Goal: Task Accomplishment & Management: Contribute content

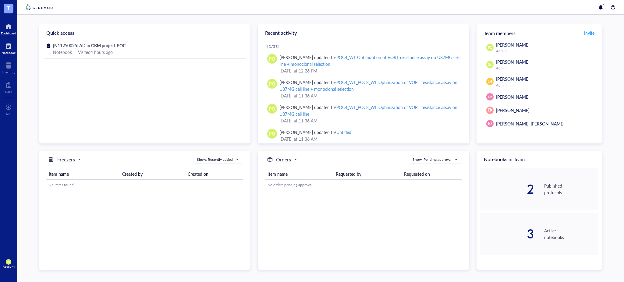
click at [8, 49] on div at bounding box center [9, 46] width 14 height 10
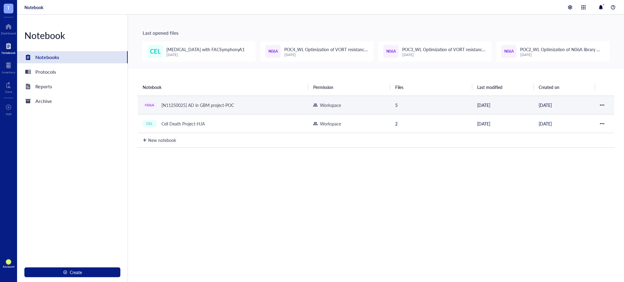
click at [223, 101] on div "[N11250025] AD in GBM project-POC" at bounding box center [198, 105] width 78 height 9
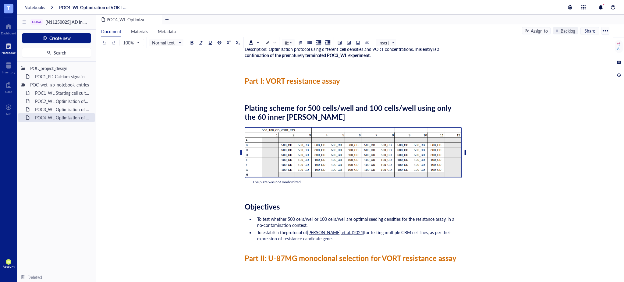
scroll to position [67, 0]
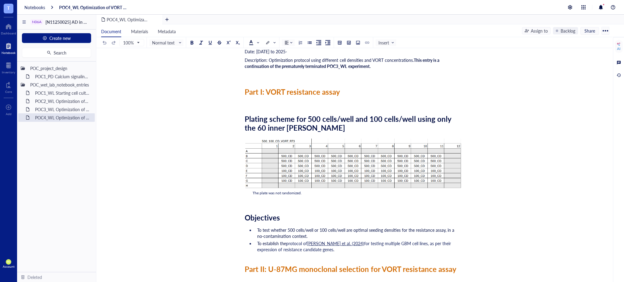
click at [246, 200] on div "﻿" at bounding box center [353, 200] width 217 height 6
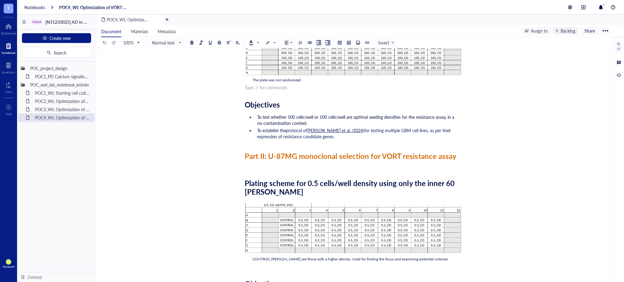
scroll to position [203, 0]
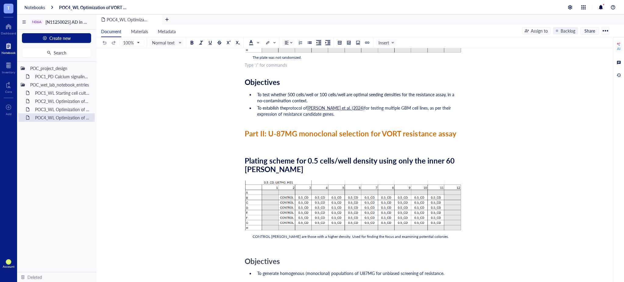
click at [307, 168] on div "Plating scheme for 0.5 cells/well density using only the inner 60 [PERSON_NAME]" at bounding box center [353, 165] width 217 height 18
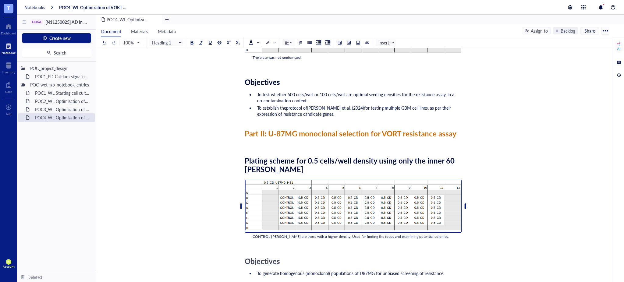
click at [348, 189] on img "To enrich screen reader interactions, please activate Accessibility in Grammarl…" at bounding box center [353, 206] width 217 height 53
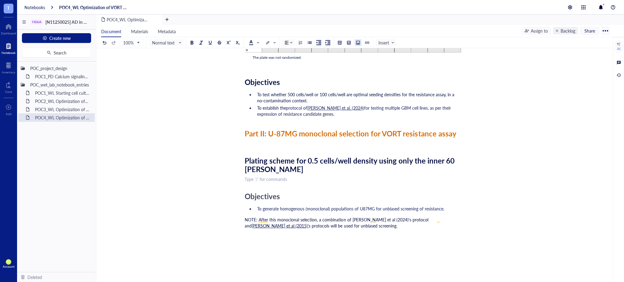
click at [358, 42] on div at bounding box center [358, 43] width 4 height 4
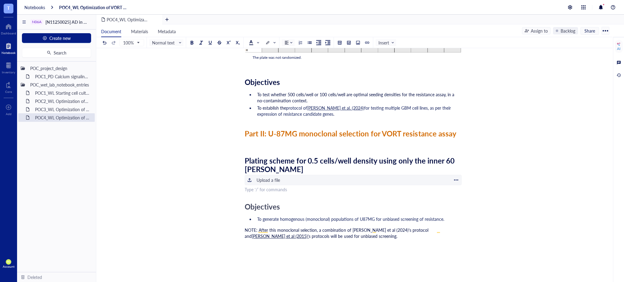
click at [272, 177] on div "Upload a file" at bounding box center [267, 180] width 23 height 7
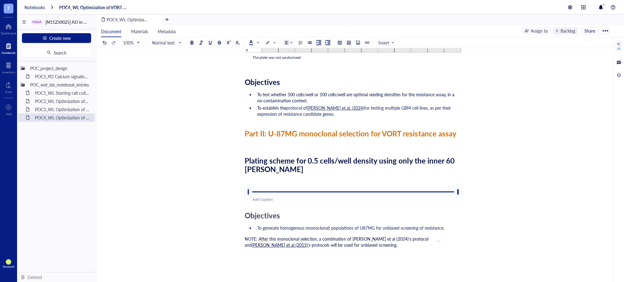
click at [248, 192] on div "To enrich screen reader interactions, please activate Accessibility in Grammarl…" at bounding box center [248, 192] width 10 height 10
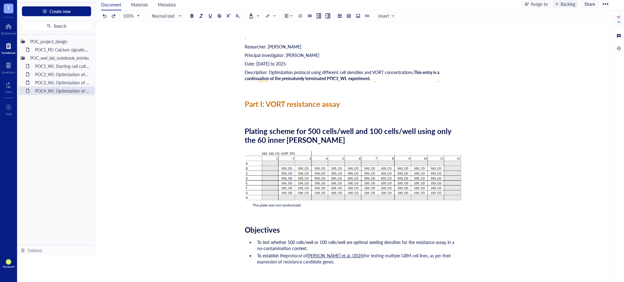
scroll to position [3317, 0]
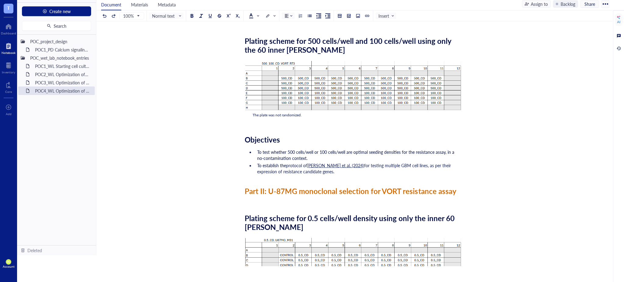
drag, startPoint x: 609, startPoint y: 179, endPoint x: 601, endPoint y: 45, distance: 134.0
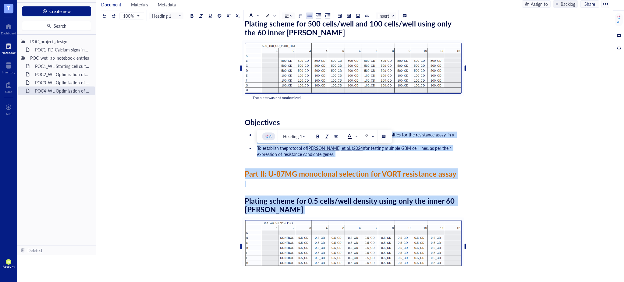
scroll to position [665, 0]
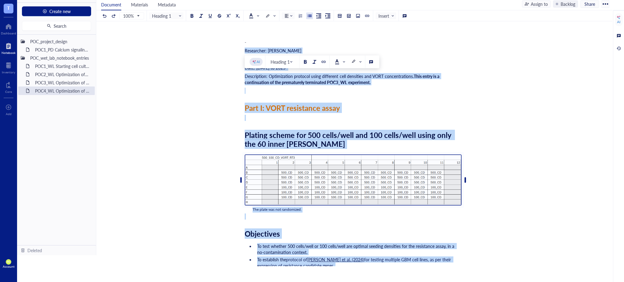
drag, startPoint x: 332, startPoint y: 217, endPoint x: 240, endPoint y: 75, distance: 168.6
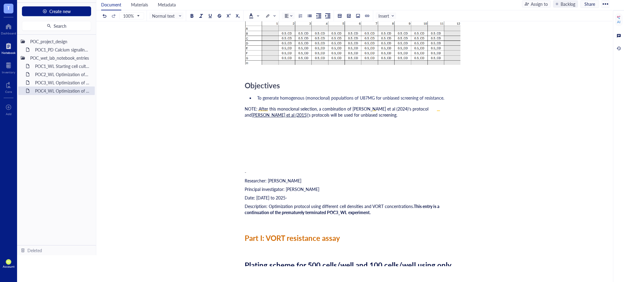
scroll to position [474, 0]
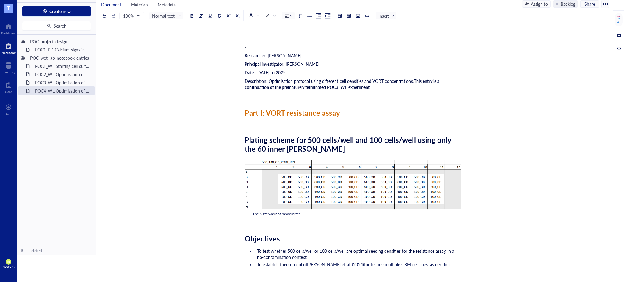
click at [243, 43] on div "POC4_WL Optimization of VORT resistance assay on U87MG cell line + monoclonal s…" at bounding box center [353, 90] width 514 height 1056
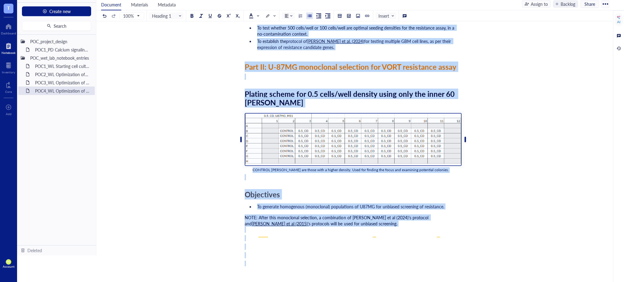
scroll to position [791, 0]
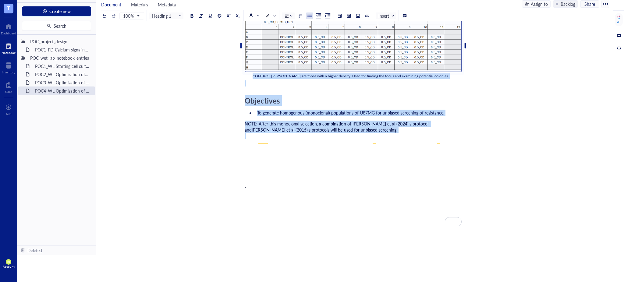
drag, startPoint x: 247, startPoint y: 44, endPoint x: 345, endPoint y: 162, distance: 153.9
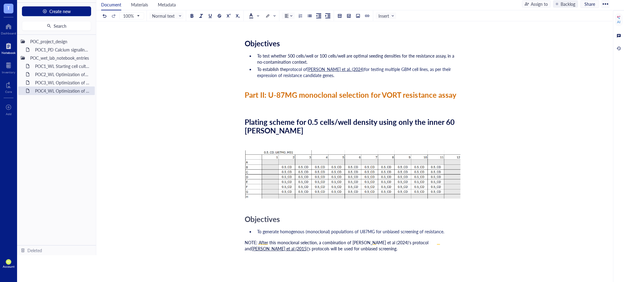
scroll to position [250, 0]
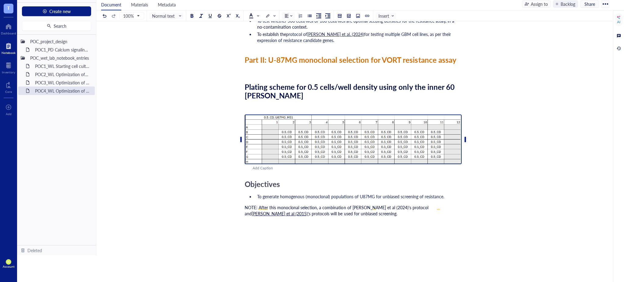
click at [334, 136] on img "To enrich screen reader interactions, please activate Accessibility in Grammarl…" at bounding box center [353, 140] width 217 height 50
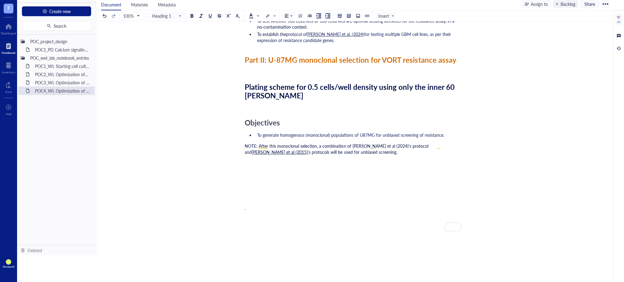
click at [260, 110] on div "Researcher: [PERSON_NAME] Principal investigator: [PERSON_NAME] Date: [DATE] to…" at bounding box center [353, 72] width 217 height 502
click at [361, 13] on button at bounding box center [358, 15] width 7 height 7
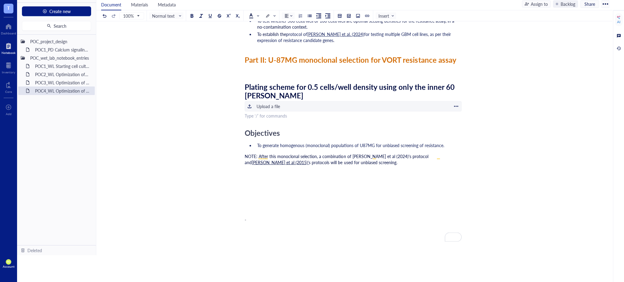
click at [283, 105] on div "﻿ Upload a file" at bounding box center [353, 106] width 217 height 10
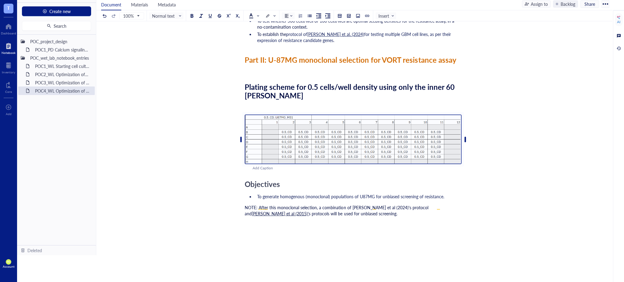
click at [249, 171] on div "Researcher: [PERSON_NAME] Principal investigator: [PERSON_NAME] Date: [DATE] to…" at bounding box center [353, 103] width 217 height 564
click at [244, 177] on div "POC4_WL Optimization of VORT resistance assay on U87MG cell line + monoclonal s…" at bounding box center [353, 85] width 514 height 599
click at [246, 179] on span "Objectives" at bounding box center [262, 184] width 35 height 10
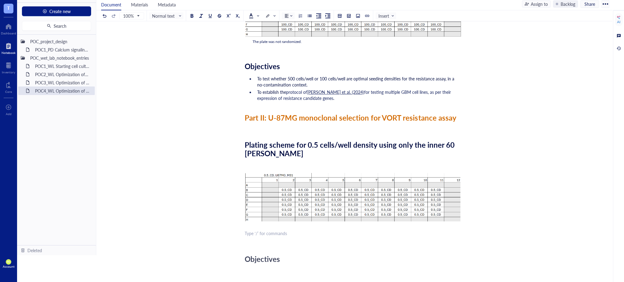
scroll to position [182, 0]
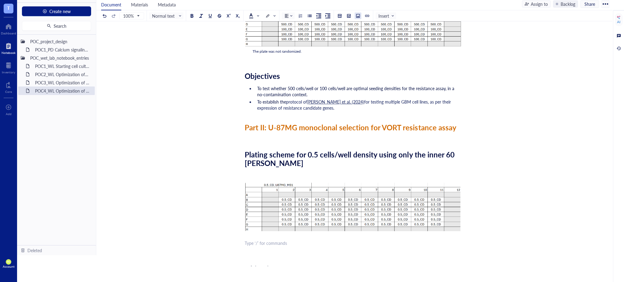
click at [358, 17] on div at bounding box center [358, 16] width 4 height 4
click at [271, 243] on div "Upload a file" at bounding box center [267, 244] width 23 height 7
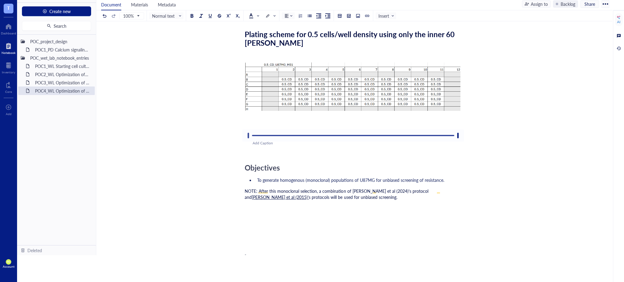
scroll to position [306, 0]
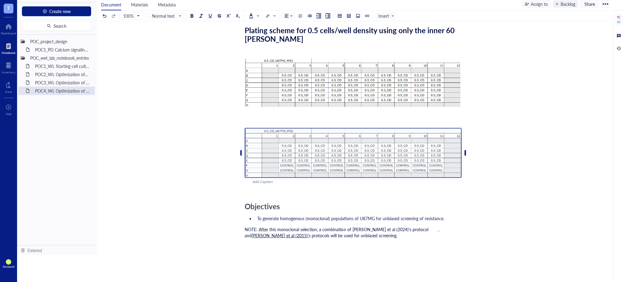
click at [309, 149] on img "To enrich screen reader interactions, please activate Accessibility in Grammarl…" at bounding box center [353, 153] width 217 height 50
click at [262, 186] on div "﻿" at bounding box center [353, 189] width 217 height 6
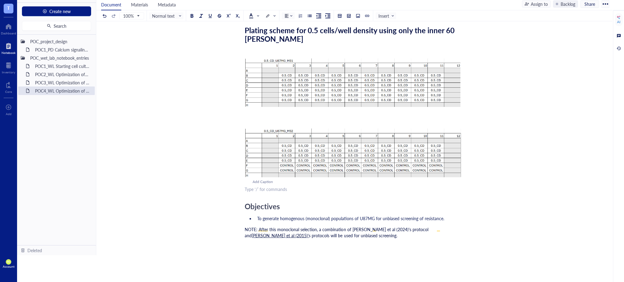
click at [260, 182] on div "Add Caption" at bounding box center [361, 182] width 217 height 6
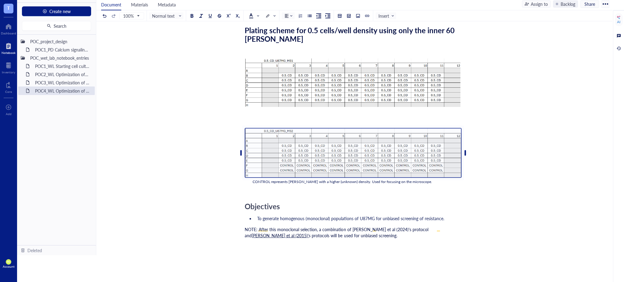
click at [257, 191] on div "Researcher: [PERSON_NAME] Principal investigator: [PERSON_NAME] Date: [DATE] to…" at bounding box center [353, 85] width 217 height 642
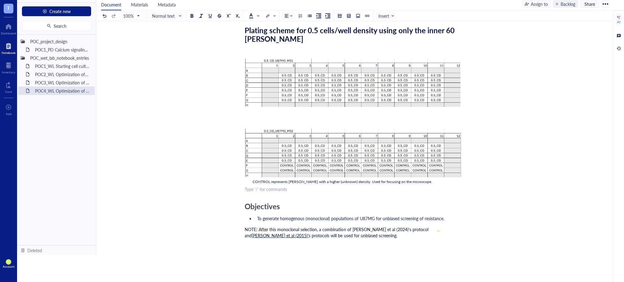
scroll to position [239, 0]
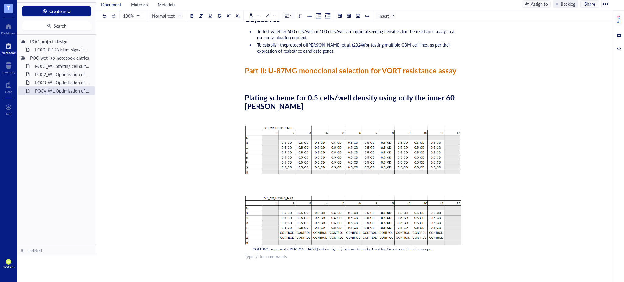
click at [254, 184] on div "﻿" at bounding box center [353, 186] width 217 height 6
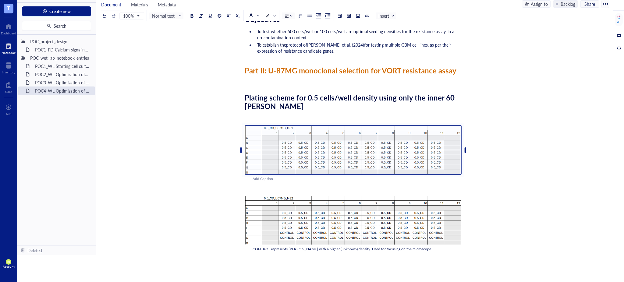
click at [253, 189] on div "Researcher: [PERSON_NAME] Principal investigator: [PERSON_NAME] Date: [DATE] to…" at bounding box center [353, 153] width 217 height 642
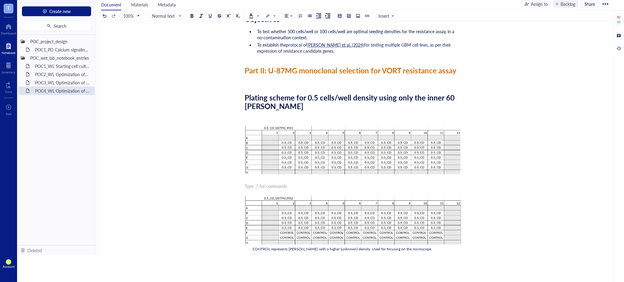
click at [259, 182] on div "Researcher: [PERSON_NAME] Principal investigator: [PERSON_NAME] Date: [DATE] to…" at bounding box center [353, 153] width 217 height 642
click at [334, 105] on div "Plating scheme for 0.5 cells/well density using only the inner 60 [PERSON_NAME]" at bounding box center [353, 102] width 217 height 18
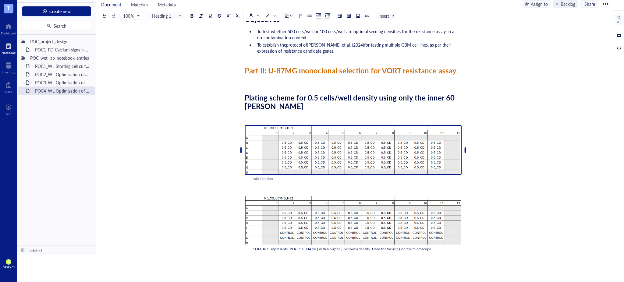
scroll to position [306, 0]
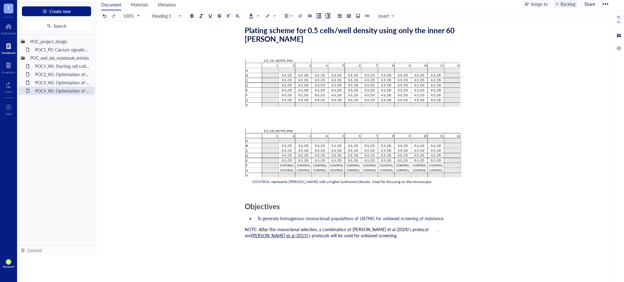
click at [287, 195] on div "Researcher: [PERSON_NAME] Principal investigator: [PERSON_NAME] Date: [DATE] to…" at bounding box center [353, 85] width 217 height 642
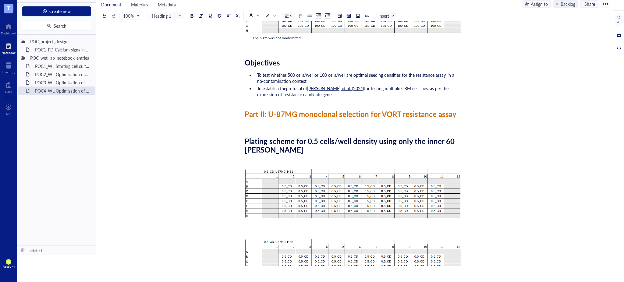
scroll to position [171, 0]
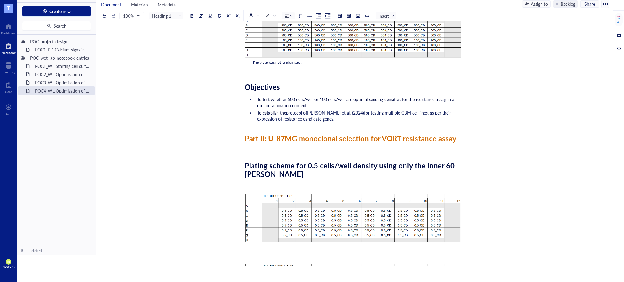
click at [246, 182] on div "﻿" at bounding box center [353, 184] width 217 height 6
